Goal: Task Accomplishment & Management: Complete application form

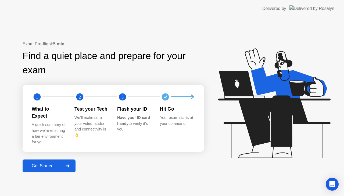
click at [47, 164] on div "Get Started" at bounding box center [42, 166] width 37 height 5
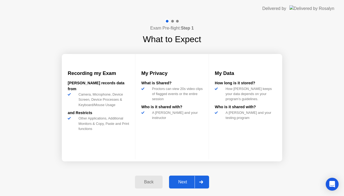
click at [182, 182] on div "Next" at bounding box center [183, 182] width 24 height 5
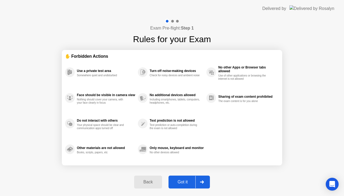
click at [182, 183] on div "Got it" at bounding box center [182, 182] width 25 height 5
select select "**********"
select select "*******"
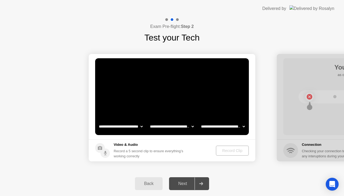
click at [182, 183] on div "Next" at bounding box center [183, 183] width 24 height 5
click at [228, 150] on div "Record Clip" at bounding box center [232, 151] width 29 height 4
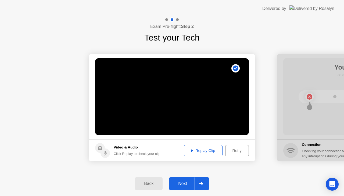
click at [175, 181] on div "Next" at bounding box center [183, 183] width 24 height 5
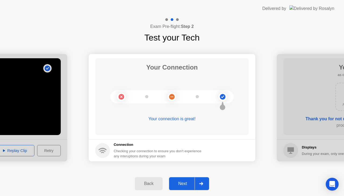
click at [181, 186] on div "Next" at bounding box center [183, 183] width 24 height 5
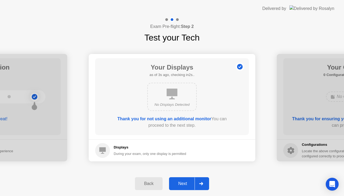
click at [171, 97] on icon at bounding box center [172, 94] width 11 height 11
click at [179, 180] on button "Next" at bounding box center [189, 183] width 40 height 13
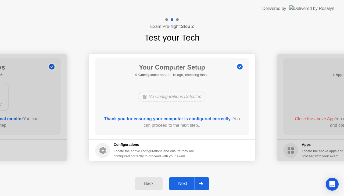
click at [179, 180] on button "Next" at bounding box center [189, 183] width 40 height 13
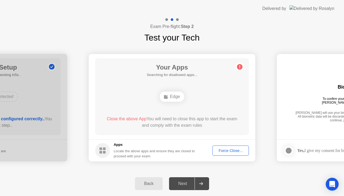
click at [181, 181] on div "Next" at bounding box center [183, 183] width 24 height 5
drag, startPoint x: 230, startPoint y: 149, endPoint x: 230, endPoint y: 155, distance: 5.9
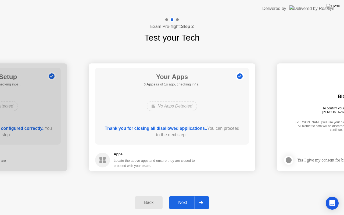
click at [186, 196] on div "Next" at bounding box center [183, 202] width 24 height 5
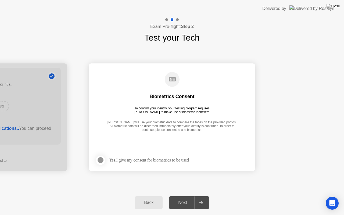
click at [99, 158] on div at bounding box center [100, 160] width 6 height 6
click at [176, 196] on div "Next" at bounding box center [183, 202] width 24 height 5
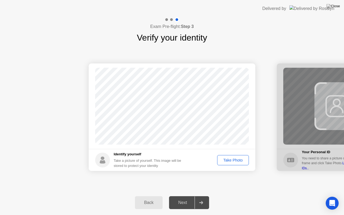
click at [228, 160] on div "Take Photo" at bounding box center [233, 160] width 28 height 4
click at [185, 196] on div "Next" at bounding box center [183, 202] width 24 height 5
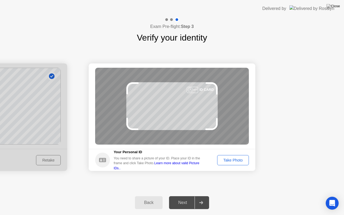
click at [224, 161] on div "Take Photo" at bounding box center [233, 160] width 28 height 4
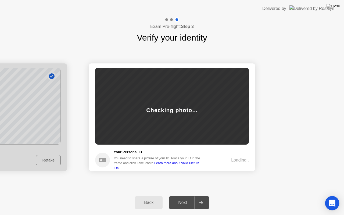
click at [330, 196] on icon "Open Intercom Messenger" at bounding box center [332, 203] width 6 height 7
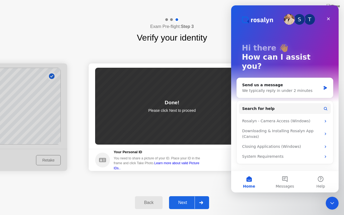
click at [184, 196] on div "Next" at bounding box center [183, 202] width 24 height 5
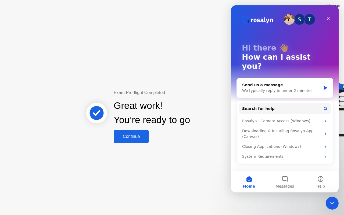
click at [132, 135] on div "Continue" at bounding box center [131, 136] width 32 height 5
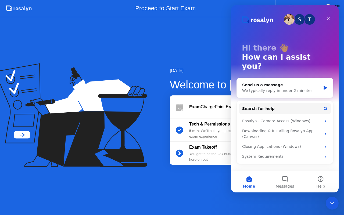
click at [205, 195] on div "[DATE] Welcome to [PERSON_NAME] ChargePoint EVSE DC Exam Tech & Permissions Pre…" at bounding box center [172, 116] width 344 height 198
click at [332, 196] on icon "Close Intercom Messenger" at bounding box center [331, 202] width 6 height 6
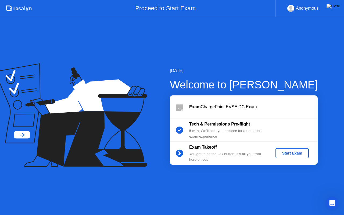
click at [294, 155] on div "Start Exam" at bounding box center [292, 153] width 29 height 4
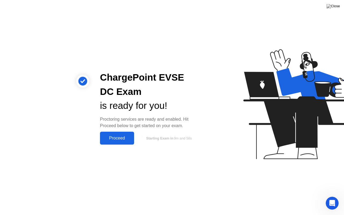
click at [123, 139] on div "Proceed" at bounding box center [117, 138] width 31 height 5
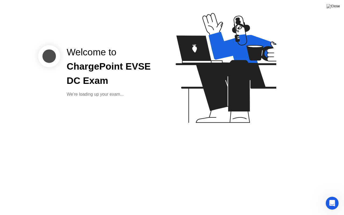
click div "Welcome to ChargePoint EVSE DC Exam We’re loading up your exam..."
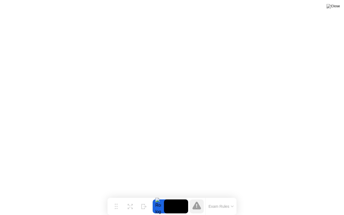
click at [224, 196] on button "Exam Rules" at bounding box center [221, 206] width 28 height 5
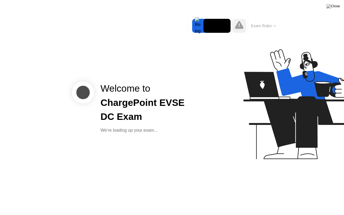
click at [318, 81] on icon at bounding box center [314, 83] width 76 height 31
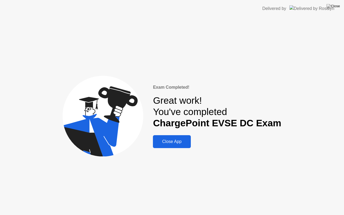
click at [164, 139] on div "Close App" at bounding box center [171, 141] width 34 height 5
